Goal: Find specific page/section: Find specific page/section

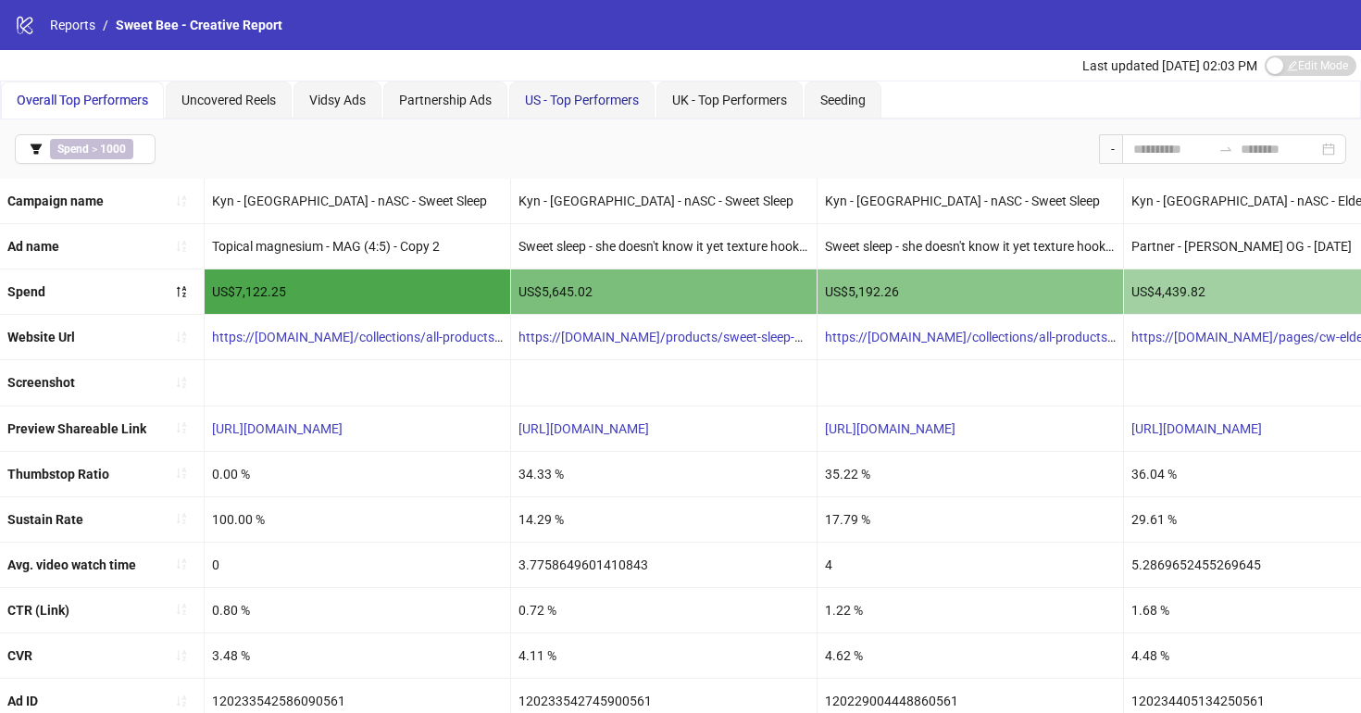
click at [604, 105] on span "US - Top Performers" at bounding box center [582, 100] width 114 height 15
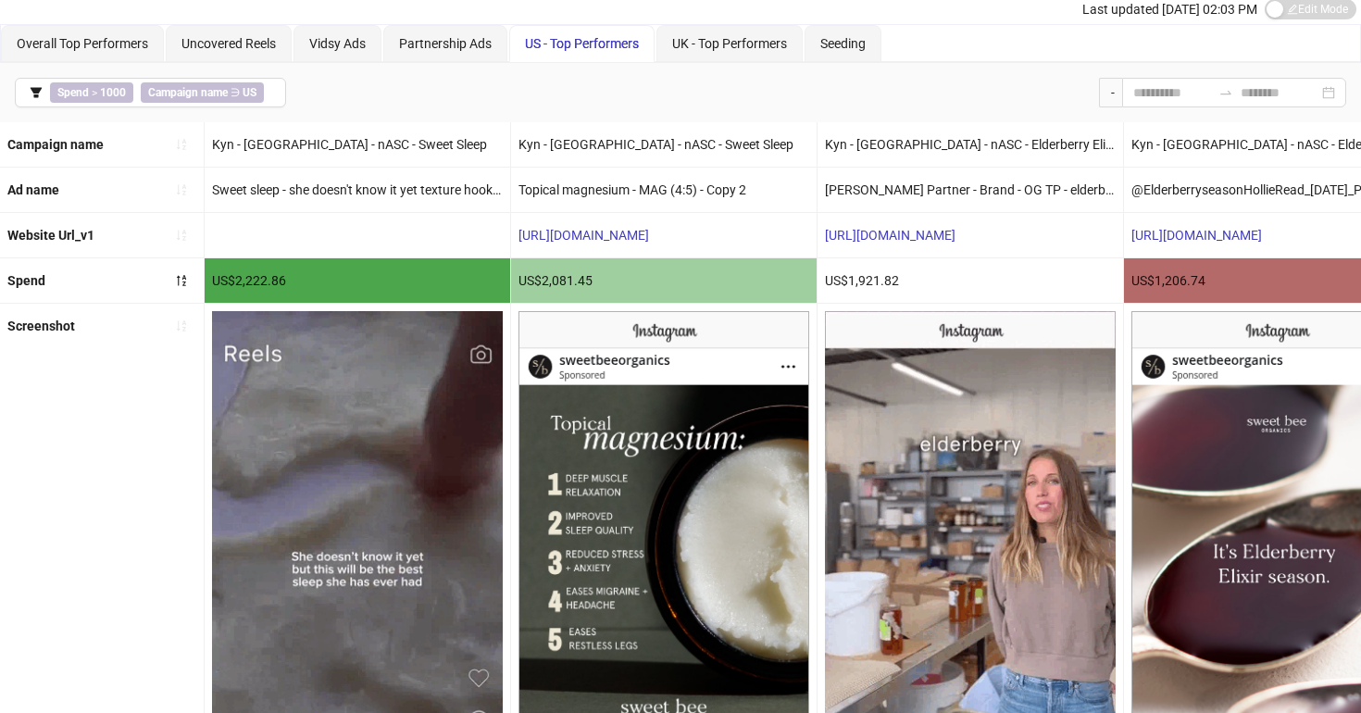
scroll to position [59, 0]
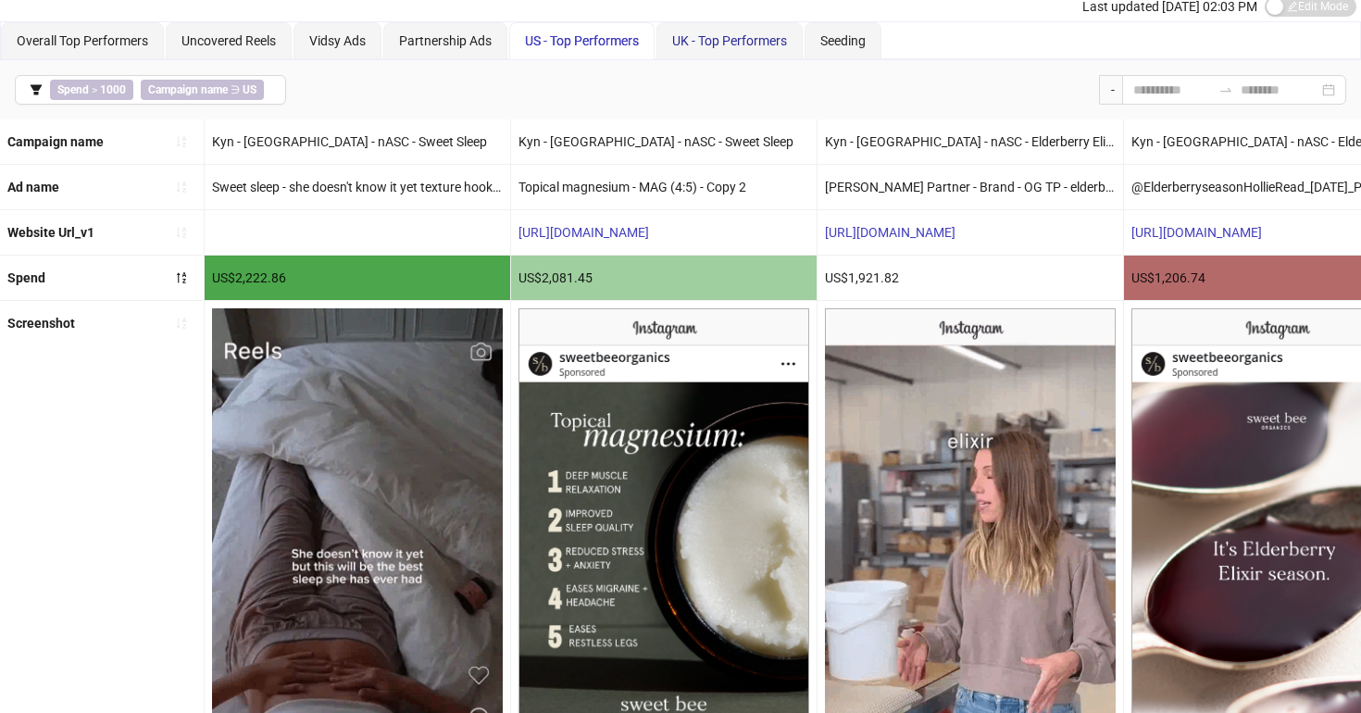
click at [707, 36] on span "UK - Top Performers" at bounding box center [729, 40] width 115 height 15
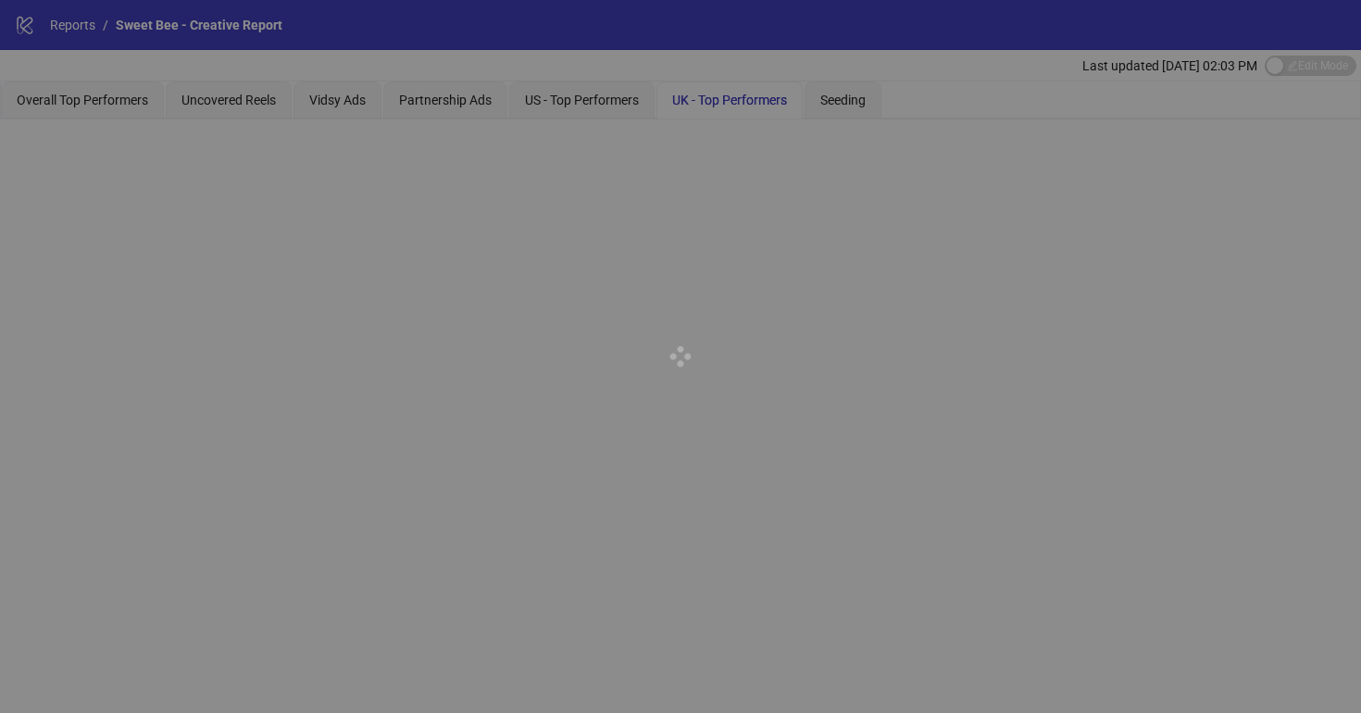
scroll to position [0, 0]
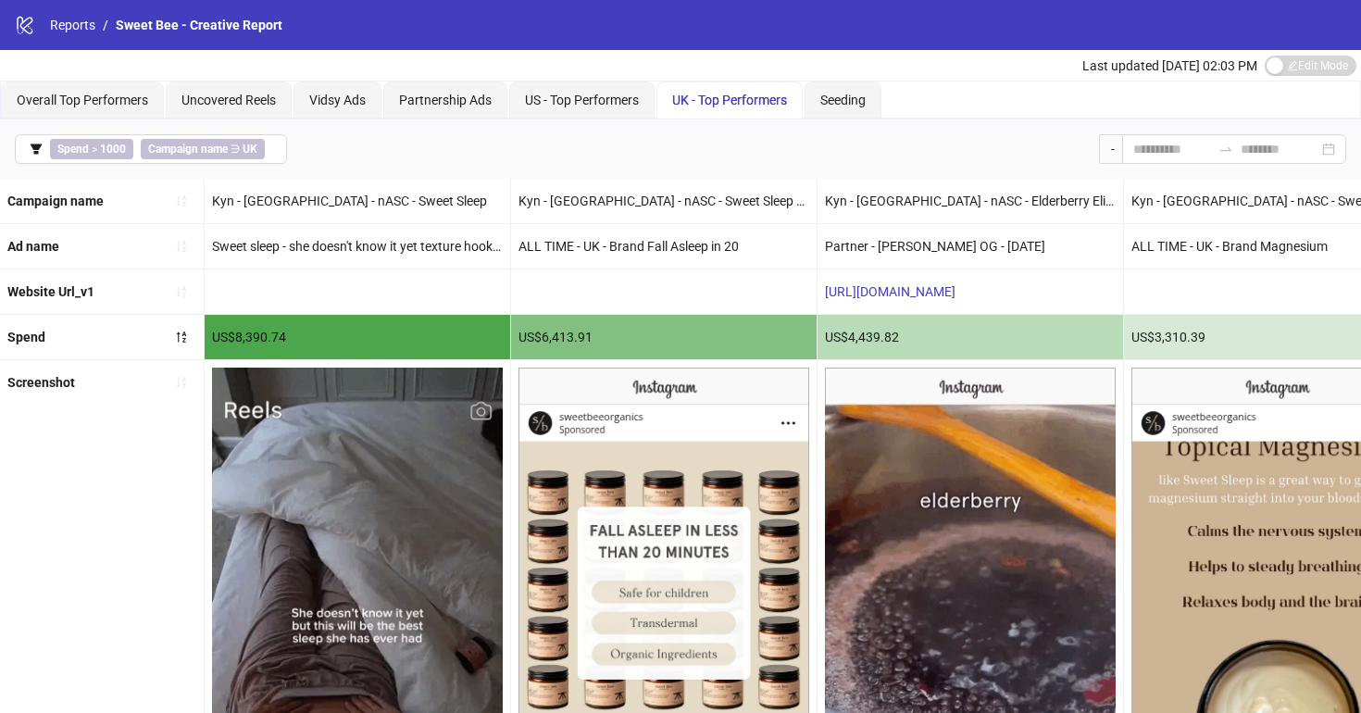
click at [1181, 59] on span "Last updated Oct 06, 02:03 PM" at bounding box center [1170, 65] width 175 height 15
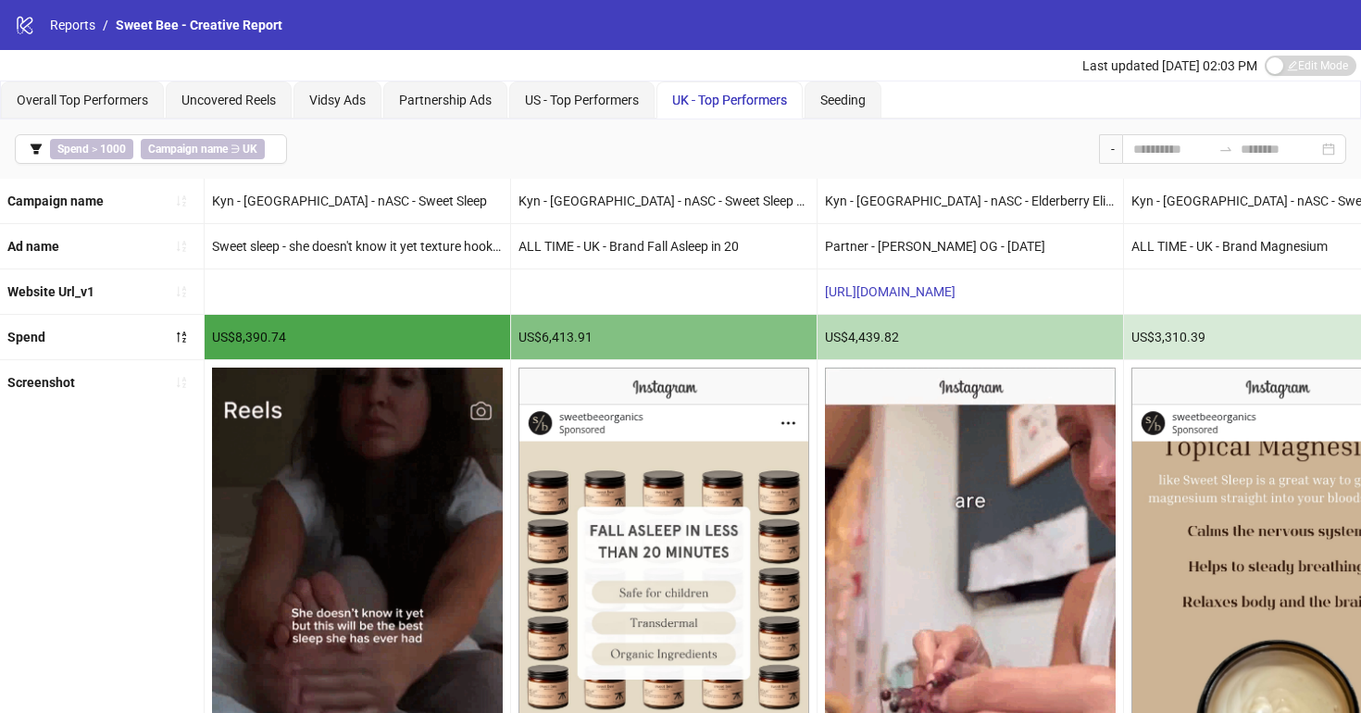
click at [1163, 69] on span "Last updated Oct 06, 02:03 PM" at bounding box center [1170, 65] width 175 height 15
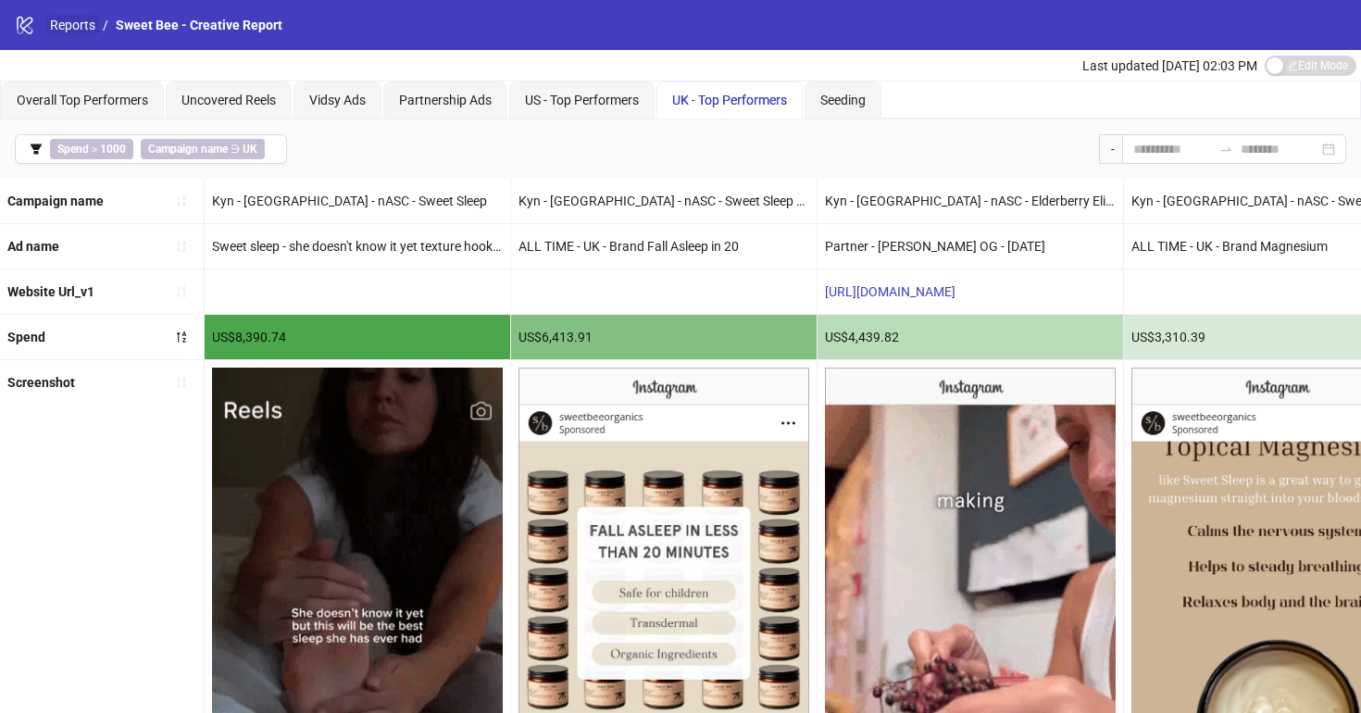
click at [77, 18] on link "Reports" at bounding box center [72, 25] width 53 height 20
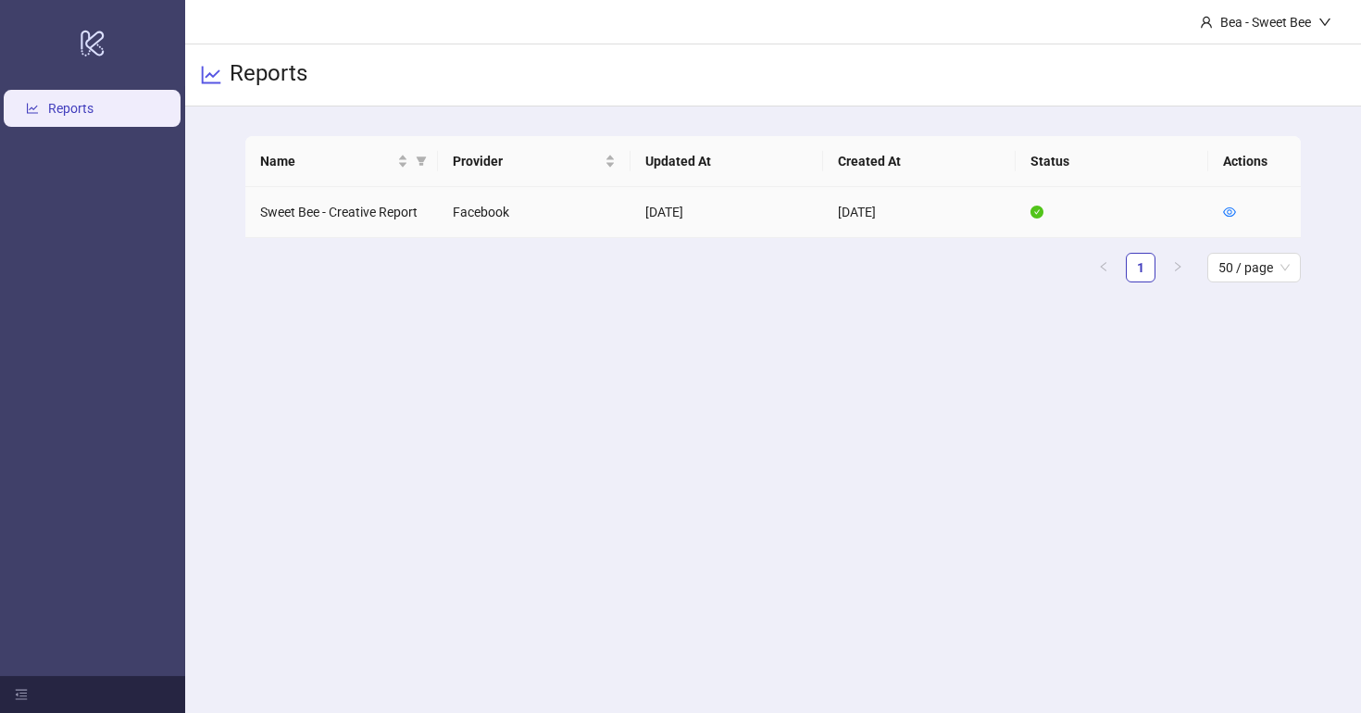
click at [1236, 214] on td at bounding box center [1255, 212] width 93 height 51
click at [1231, 212] on icon "eye" at bounding box center [1229, 211] width 13 height 9
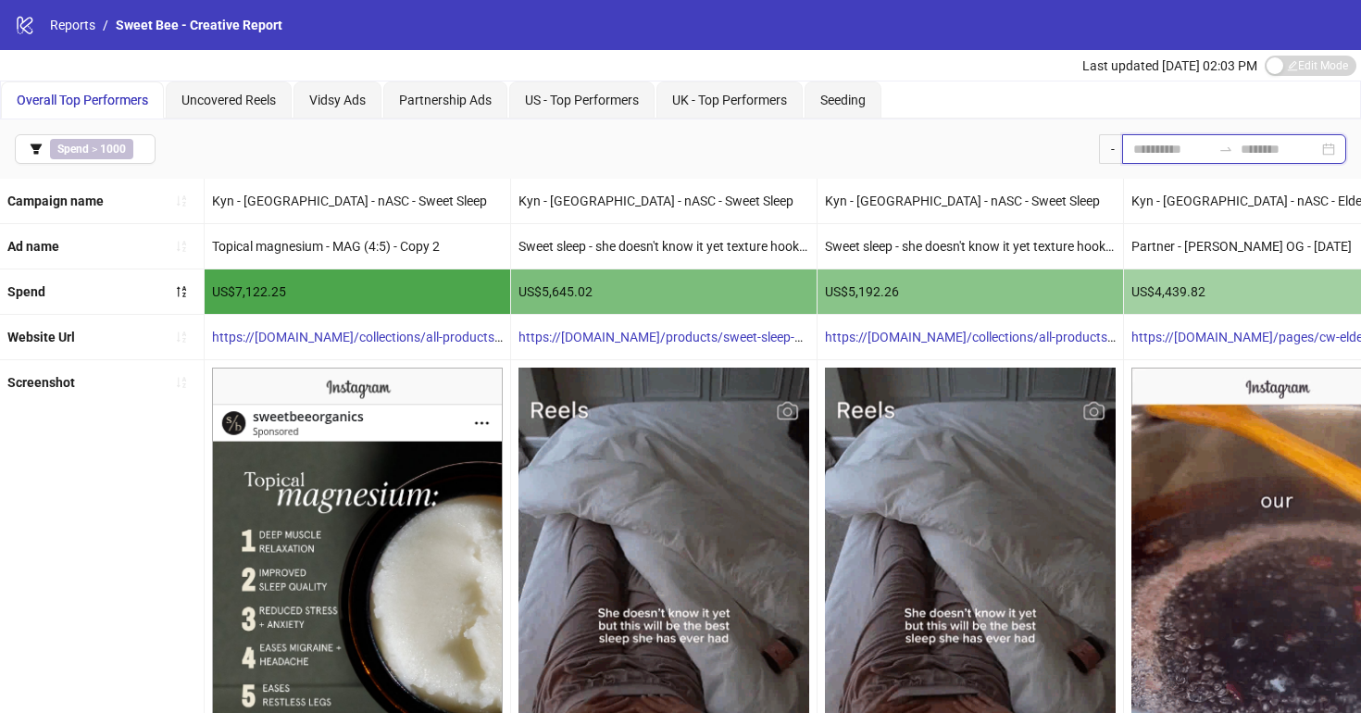
click at [1190, 149] on input at bounding box center [1172, 149] width 78 height 20
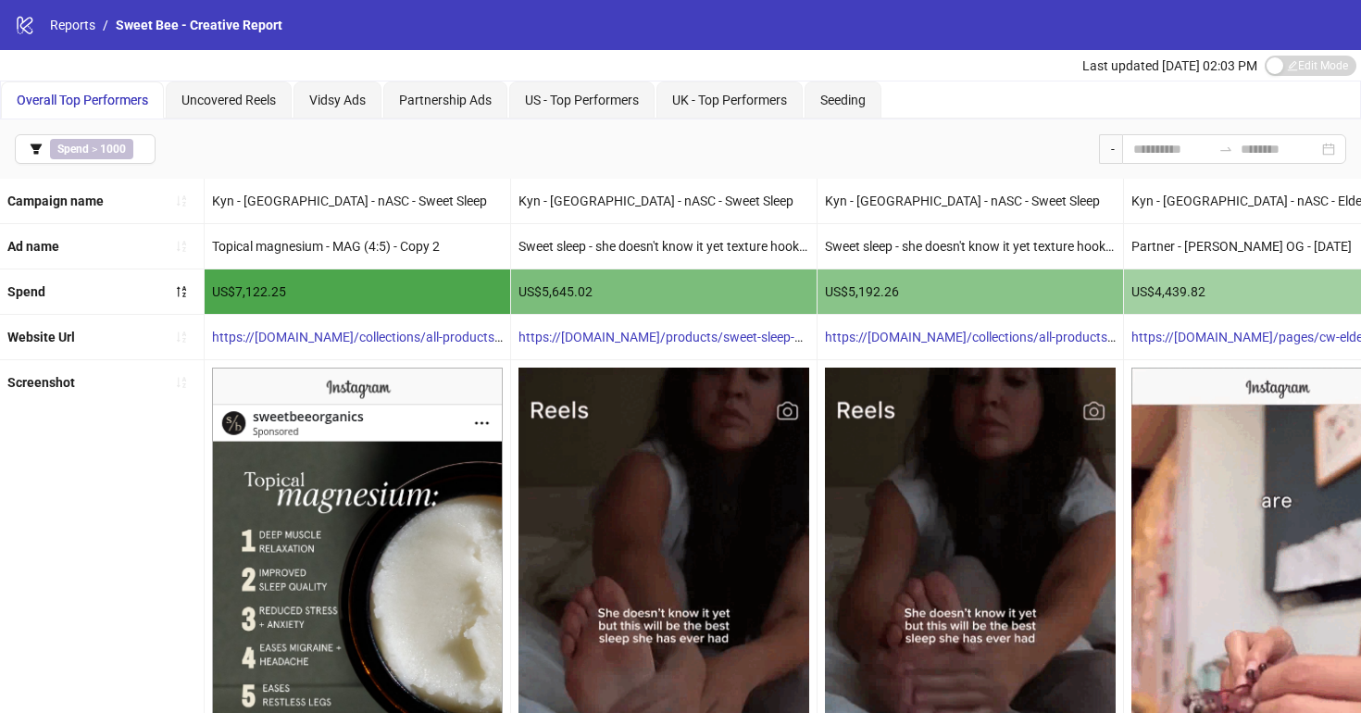
click at [904, 119] on div "Spend > 1000 -" at bounding box center [680, 148] width 1361 height 59
